Goal: Book appointment/travel/reservation

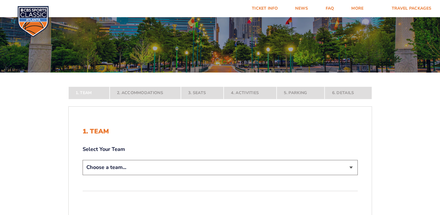
scroll to position [87, 0]
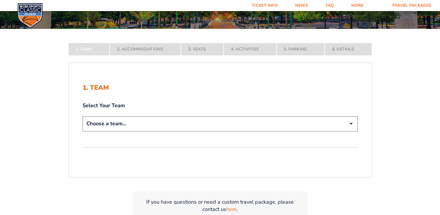
click at [350, 125] on select "Choose a team... [US_STATE] Wildcats [US_STATE] State Buckeyes [US_STATE] Tar H…" at bounding box center [220, 123] width 275 height 15
select select "12956"
click at [83, 131] on select "Choose a team... [US_STATE] Wildcats [US_STATE] State Buckeyes [US_STATE] Tar H…" at bounding box center [220, 123] width 275 height 15
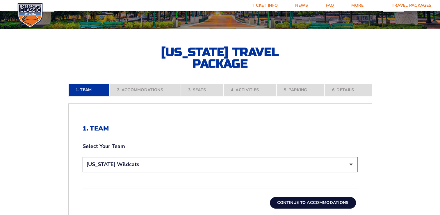
click at [304, 200] on button "Continue To Accommodations" at bounding box center [313, 203] width 86 height 12
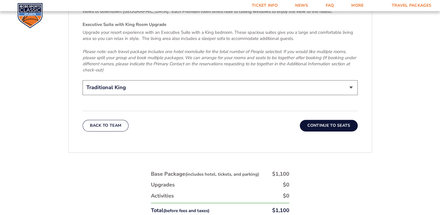
scroll to position [945, 0]
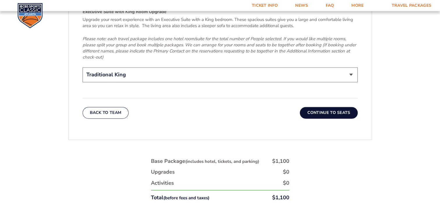
click at [350, 68] on select "Traditional King Traditional with 2 Queen Beds Upgrade (+$45 per night) Premium…" at bounding box center [220, 74] width 275 height 15
select select "Traditional with 2 Queen Beds Upgrade"
click at [83, 67] on select "Traditional King Traditional with 2 Queen Beds Upgrade (+$45 per night) Premium…" at bounding box center [220, 74] width 275 height 15
click at [328, 107] on button "Continue To Seats" at bounding box center [329, 113] width 58 height 12
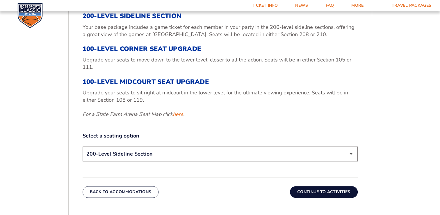
scroll to position [247, 0]
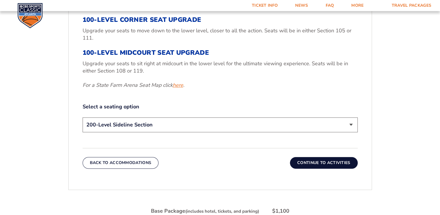
click at [181, 87] on link "here" at bounding box center [178, 84] width 10 height 7
click at [175, 86] on link "here" at bounding box center [178, 84] width 10 height 7
click at [350, 125] on select "200-Level Sideline Section 100-Level Corner Seat Upgrade (+$120 per person) 100…" at bounding box center [220, 124] width 275 height 15
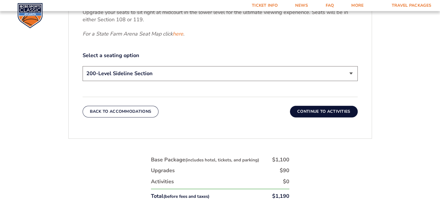
scroll to position [305, 0]
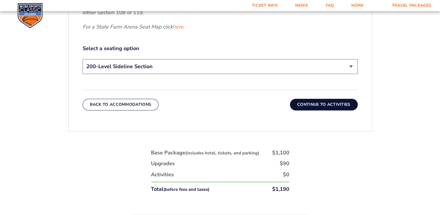
click at [323, 106] on button "Continue To Activities" at bounding box center [324, 105] width 68 height 12
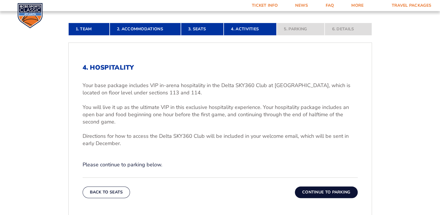
scroll to position [159, 0]
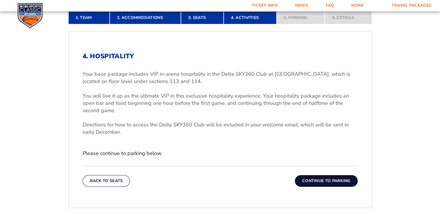
click at [329, 181] on button "Continue To Parking" at bounding box center [326, 181] width 63 height 12
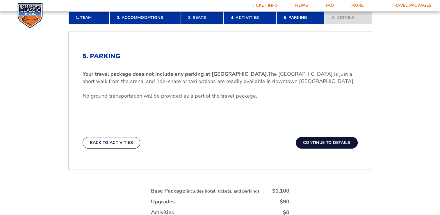
click at [338, 144] on button "Continue To Details" at bounding box center [327, 143] width 62 height 12
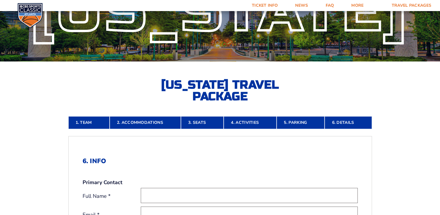
scroll to position [43, 0]
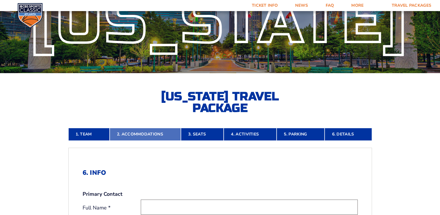
click at [146, 133] on link "2. Accommodations" at bounding box center [145, 134] width 71 height 13
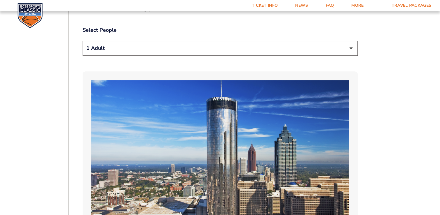
scroll to position [247, 0]
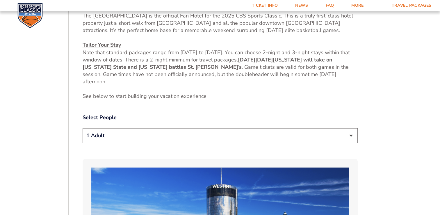
click at [351, 136] on select "1 Adult 2 Adults 3 Adults 4 Adults 2 Adults + 1 Child 2 Adults + 2 Children 2 A…" at bounding box center [220, 135] width 275 height 15
select select "2 Adults"
click at [83, 128] on select "1 Adult 2 Adults 3 Adults 4 Adults 2 Adults + 1 Child 2 Adults + 2 Children 2 A…" at bounding box center [220, 135] width 275 height 15
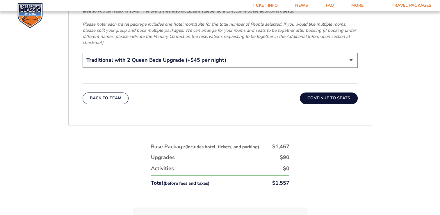
scroll to position [974, 0]
